Goal: Task Accomplishment & Management: Use online tool/utility

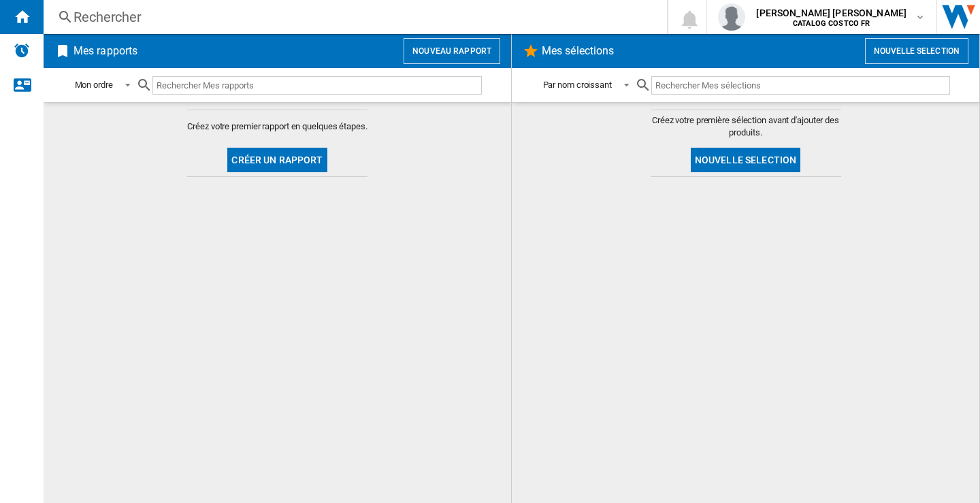
click at [470, 45] on button "Nouveau rapport" at bounding box center [451, 51] width 97 height 26
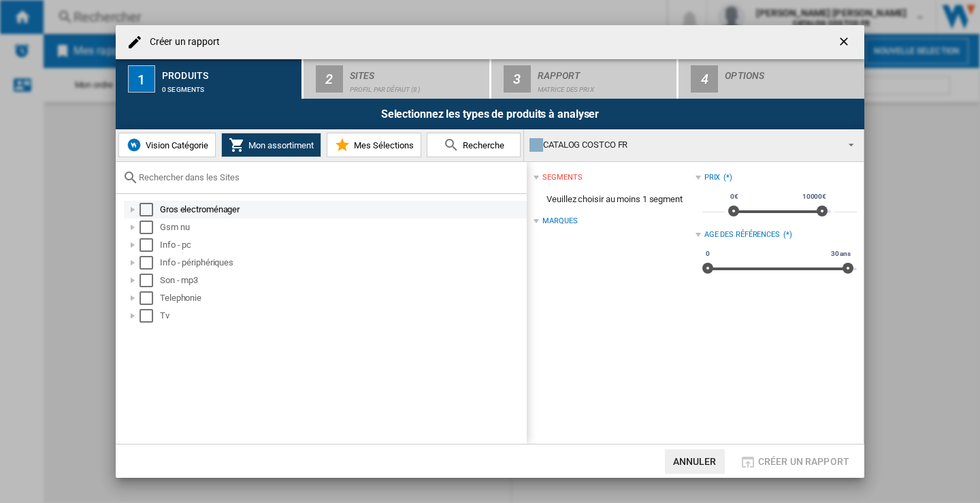
click at [147, 207] on div "Select" at bounding box center [146, 210] width 14 height 14
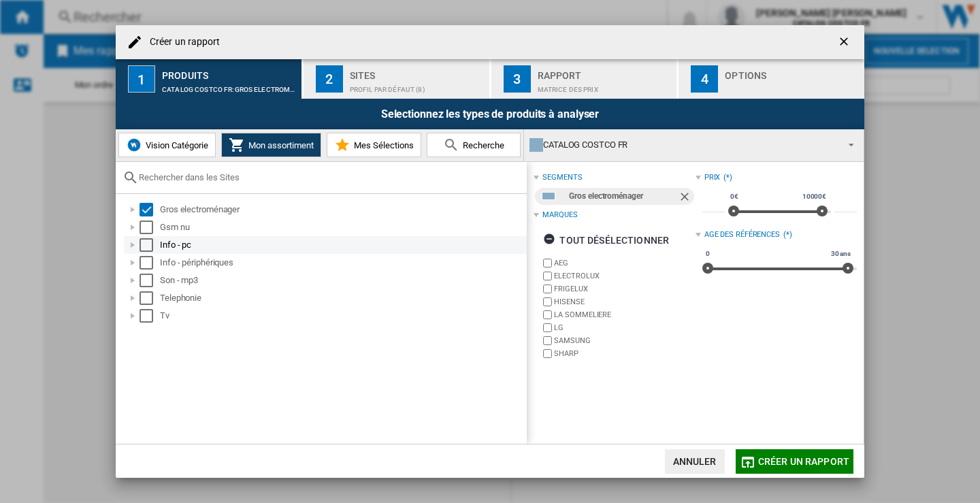
drag, startPoint x: 148, startPoint y: 223, endPoint x: 140, endPoint y: 239, distance: 17.3
click at [148, 223] on div "Select" at bounding box center [146, 227] width 14 height 14
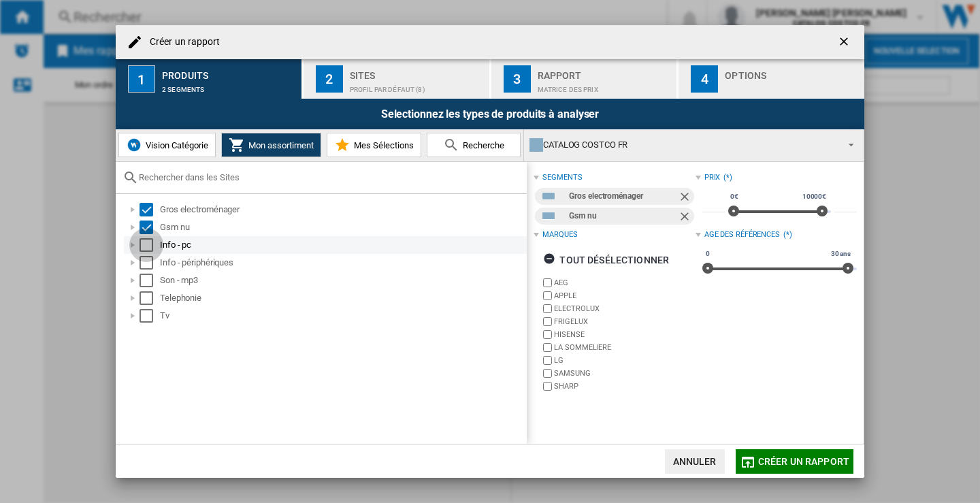
click at [147, 244] on div "Select" at bounding box center [146, 245] width 14 height 14
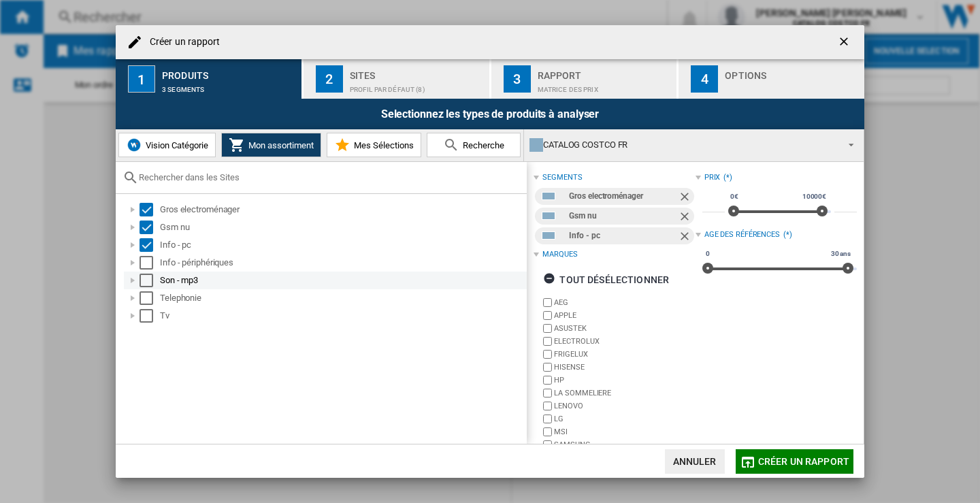
drag, startPoint x: 146, startPoint y: 261, endPoint x: 152, endPoint y: 284, distance: 23.5
click at [146, 262] on div "Select" at bounding box center [146, 263] width 14 height 14
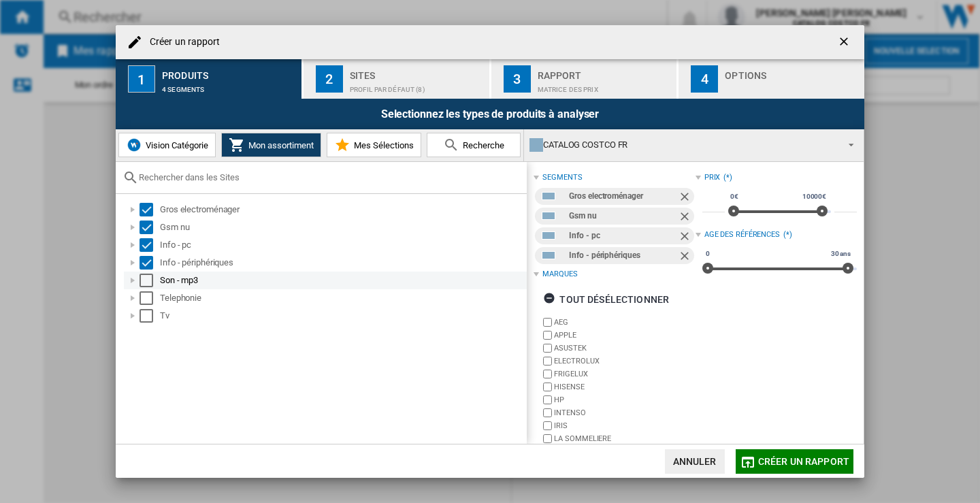
click at [149, 282] on div "Select" at bounding box center [146, 280] width 14 height 14
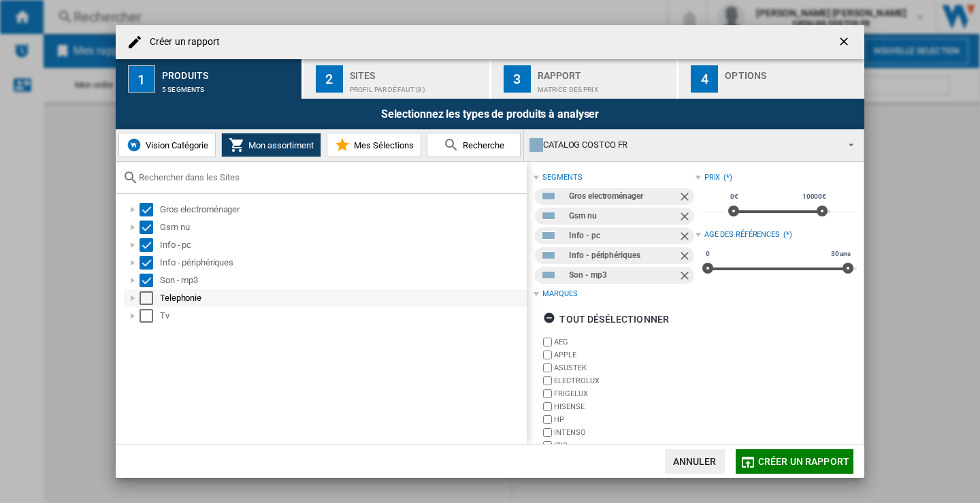
click at [146, 295] on div "Select" at bounding box center [146, 298] width 14 height 14
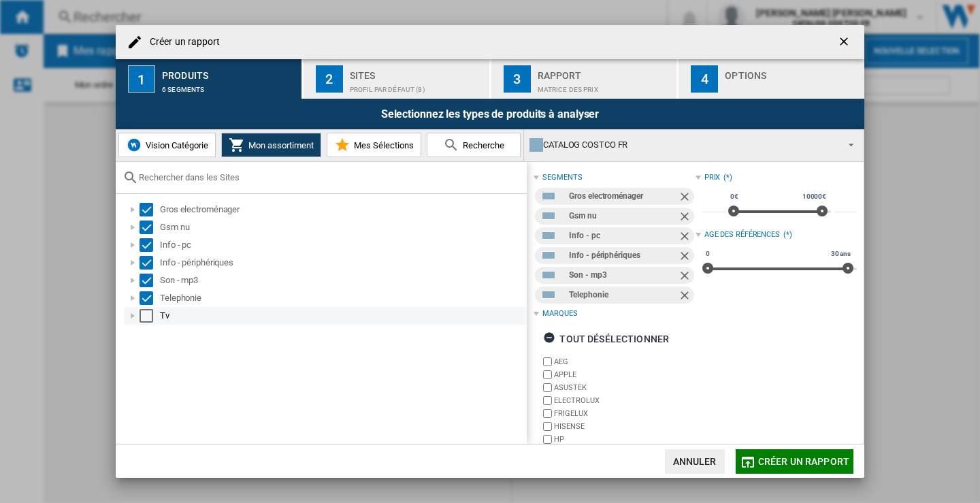
click at [143, 322] on div "Tv" at bounding box center [325, 316] width 403 height 18
click at [147, 318] on div "Select" at bounding box center [146, 316] width 14 height 14
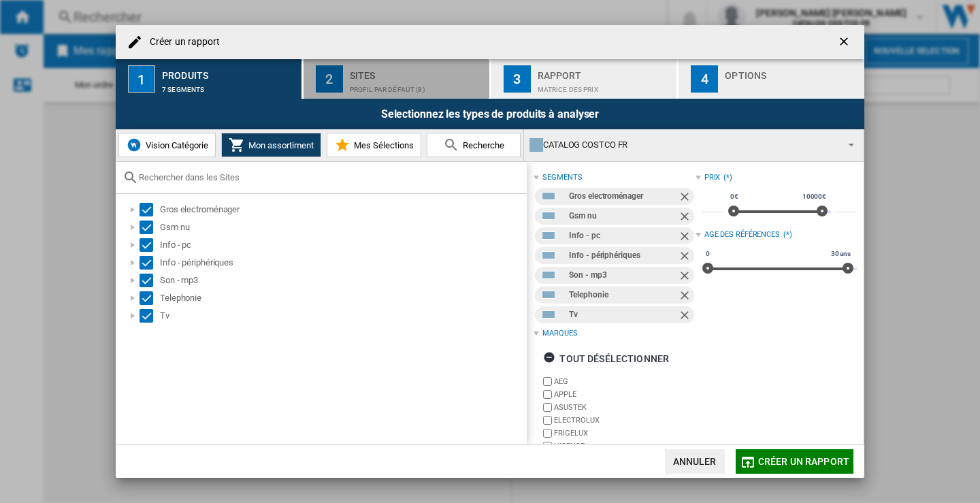
click at [377, 81] on div "Profil par défaut (8)" at bounding box center [417, 86] width 134 height 14
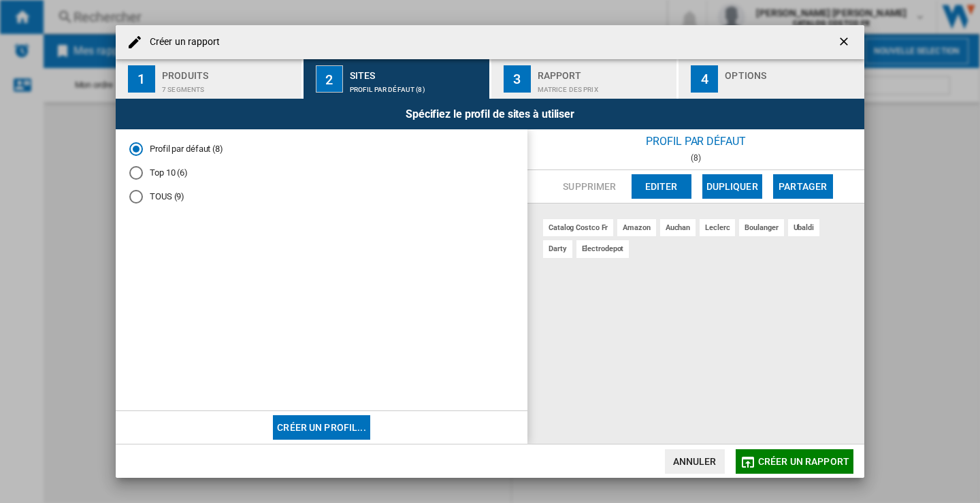
click at [140, 197] on div "TOUS (9)" at bounding box center [136, 197] width 14 height 14
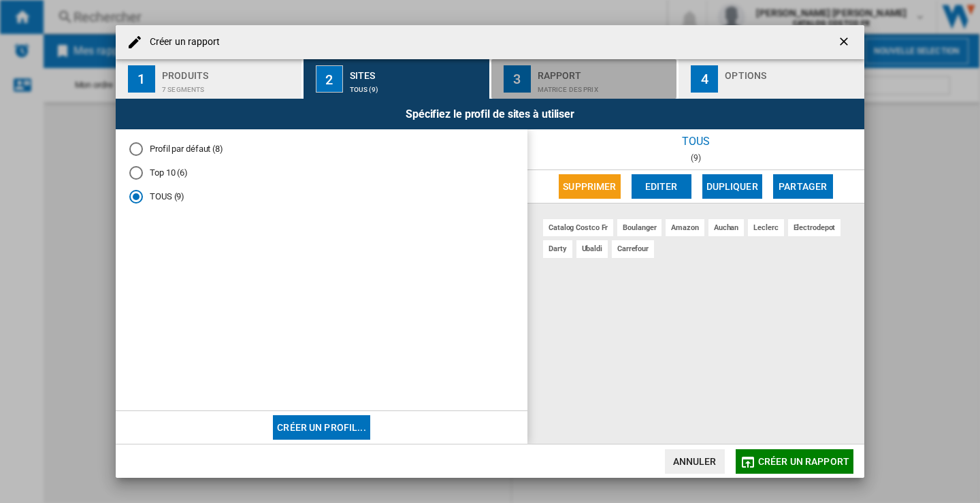
click at [622, 82] on div "Matrice des prix" at bounding box center [604, 86] width 134 height 14
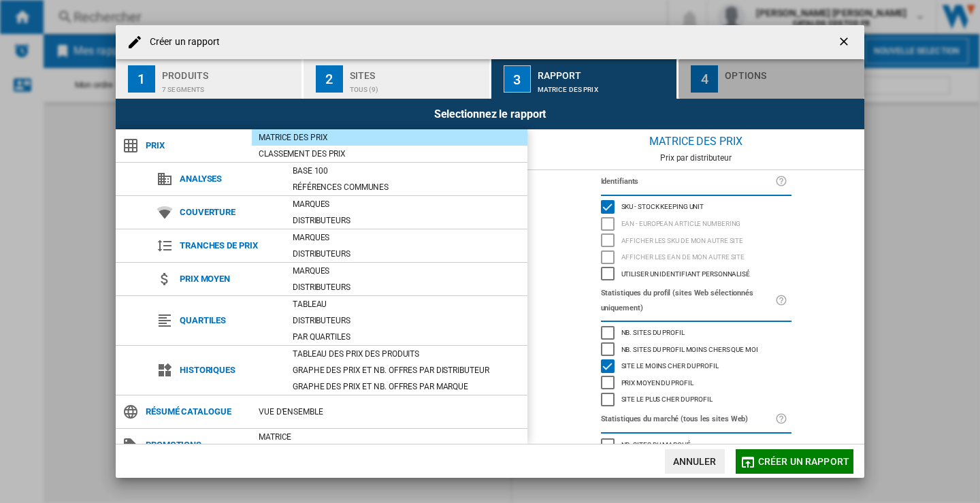
click at [735, 76] on div "Options" at bounding box center [791, 72] width 134 height 14
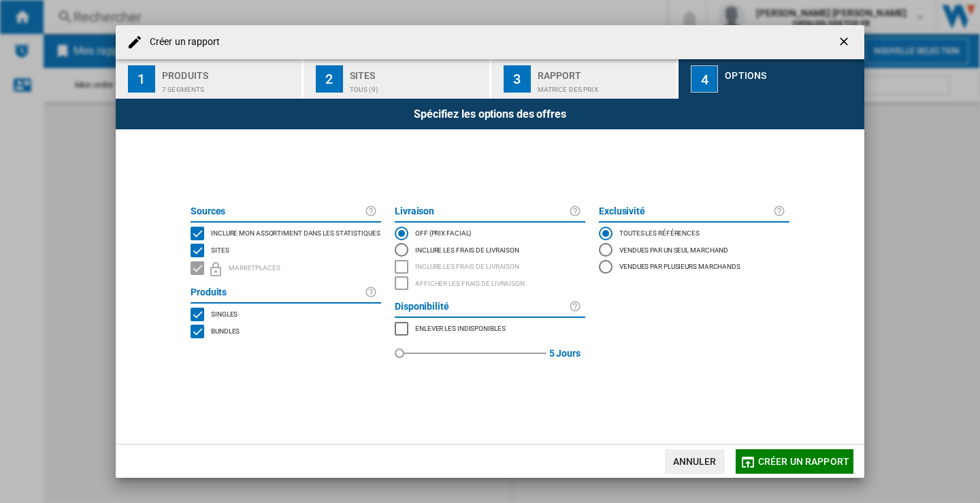
click at [784, 460] on span "Créer un rapport" at bounding box center [803, 461] width 91 height 11
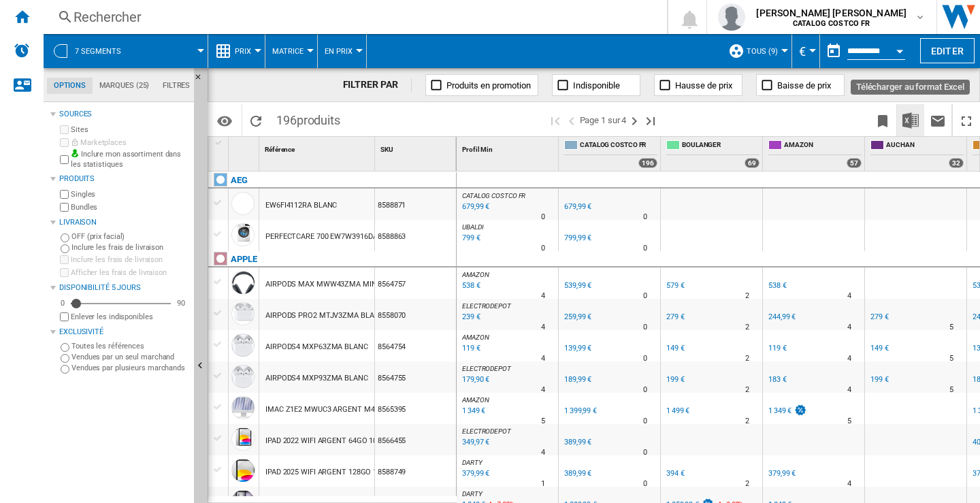
click at [913, 115] on img "Télécharger au format Excel" at bounding box center [910, 120] width 16 height 16
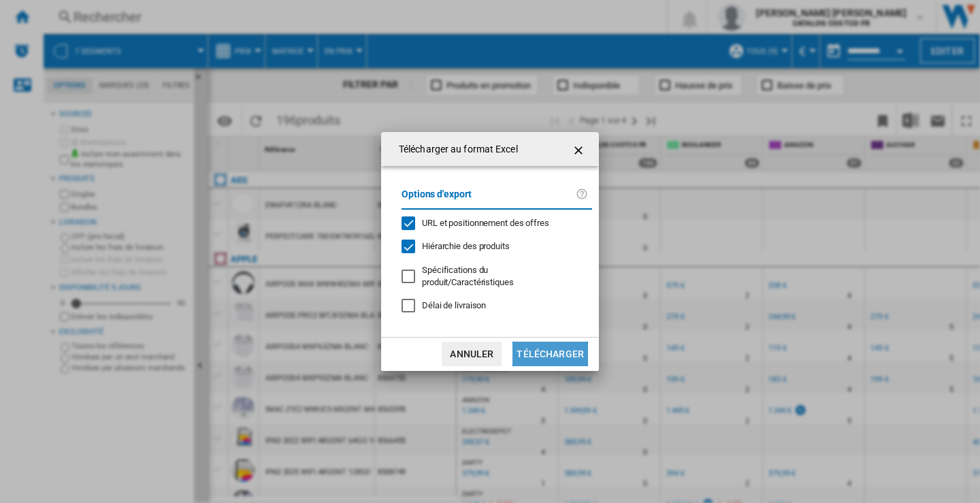
click at [544, 356] on button "Télécharger" at bounding box center [550, 353] width 76 height 24
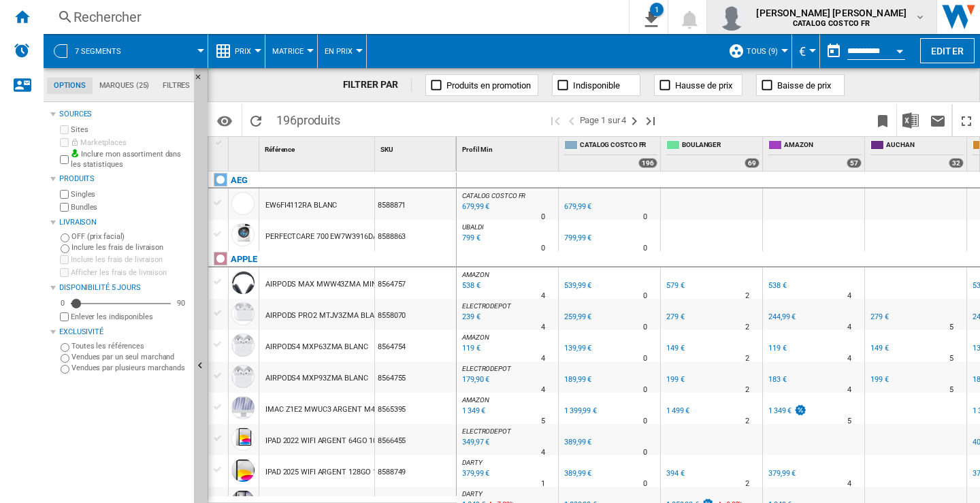
click at [919, 7] on div "[PERSON_NAME] [PERSON_NAME] CATALOG COSTCO FR" at bounding box center [821, 16] width 207 height 27
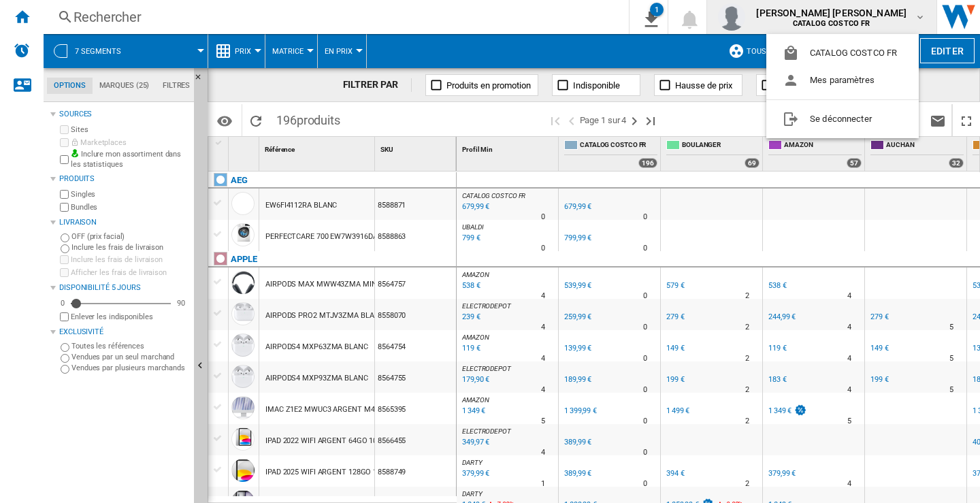
click at [844, 99] on md-menu-content "CATALOG COSTCO FR Mes paramètres Se déconnecter" at bounding box center [842, 86] width 152 height 104
click at [831, 118] on button "Se déconnecter" at bounding box center [842, 118] width 152 height 27
